Goal: Task Accomplishment & Management: Use online tool/utility

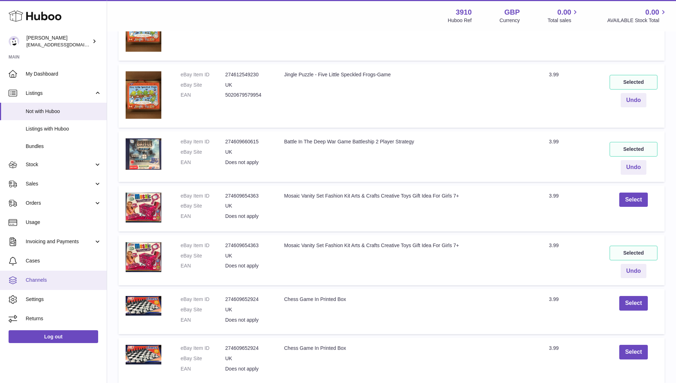
click at [47, 278] on span "Channels" at bounding box center [64, 280] width 76 height 7
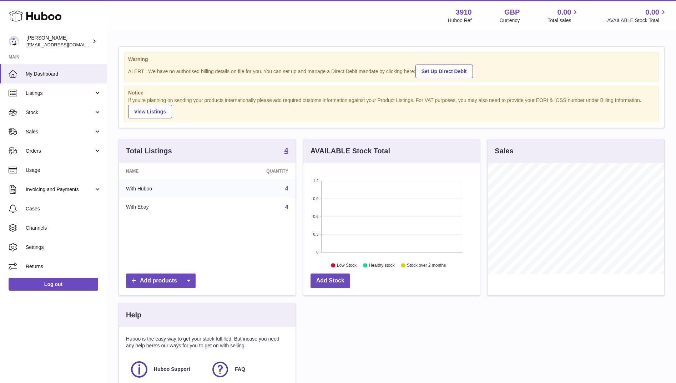
scroll to position [111, 177]
click at [43, 223] on link "Channels" at bounding box center [53, 227] width 107 height 19
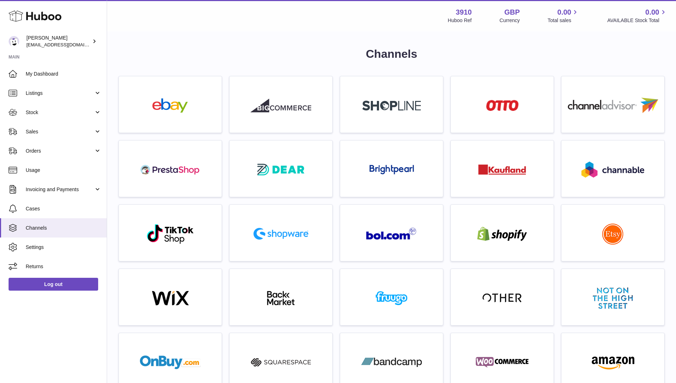
click at [491, 224] on div at bounding box center [502, 235] width 96 height 46
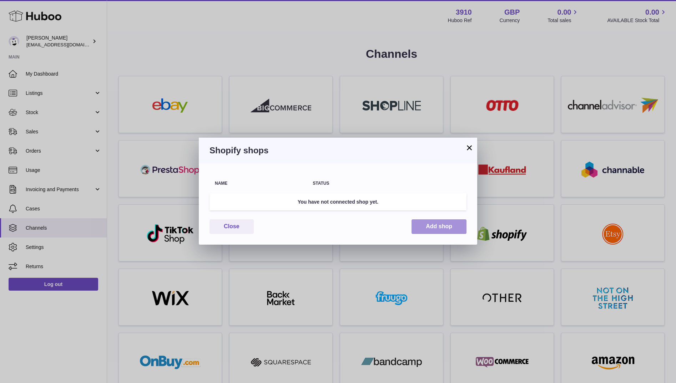
click at [437, 224] on button "Add shop" at bounding box center [438, 226] width 55 height 15
